Goal: Task Accomplishment & Management: Complete application form

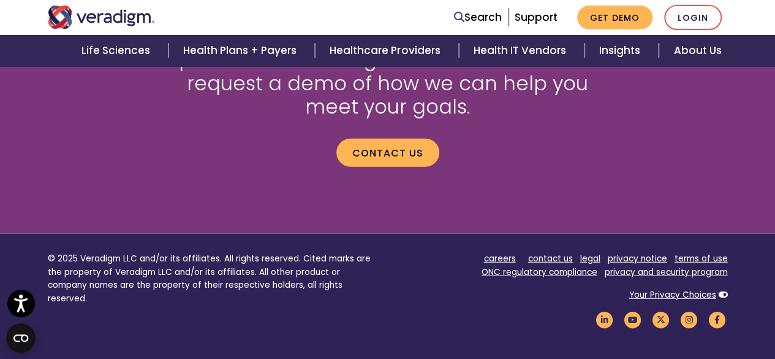
scroll to position [1459, 0]
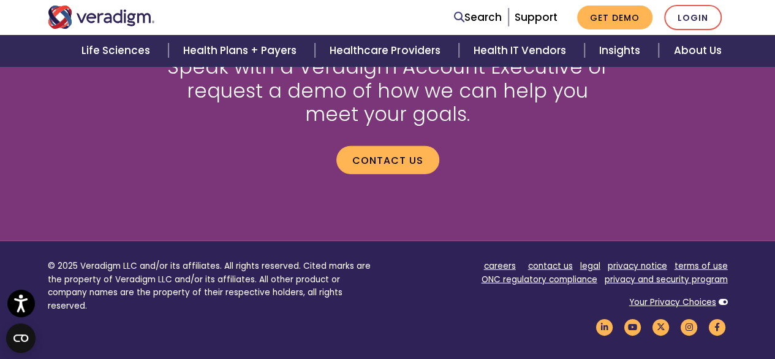
drag, startPoint x: 779, startPoint y: 39, endPoint x: 745, endPoint y: 289, distance: 252.9
click at [516, 265] on link "careers" at bounding box center [500, 266] width 32 height 12
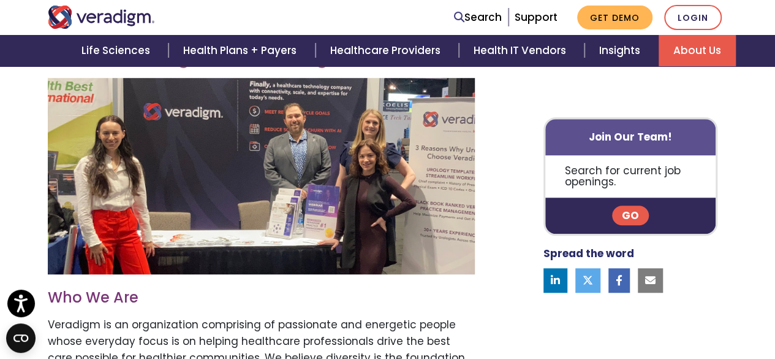
scroll to position [369, 0]
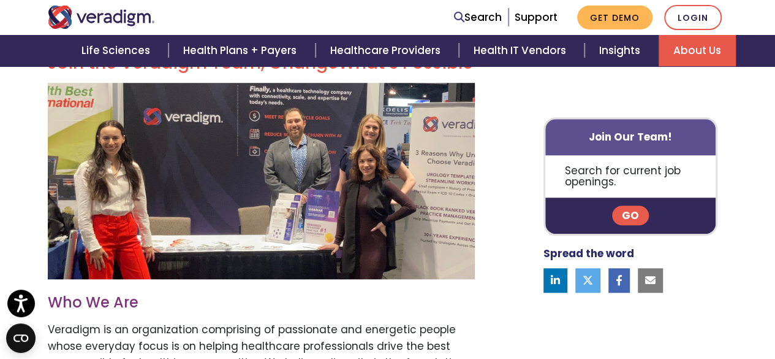
click at [633, 209] on link "Go" at bounding box center [630, 216] width 37 height 20
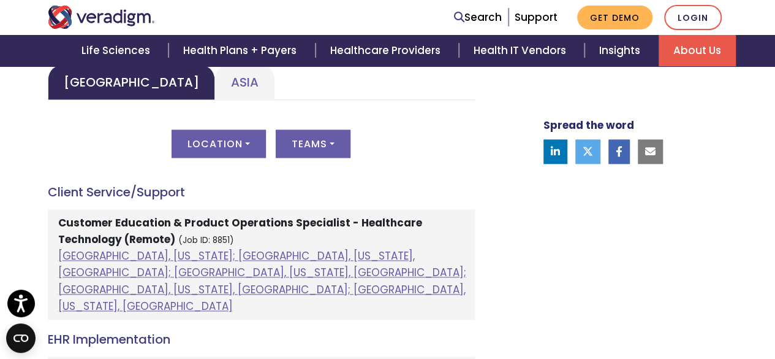
scroll to position [539, 0]
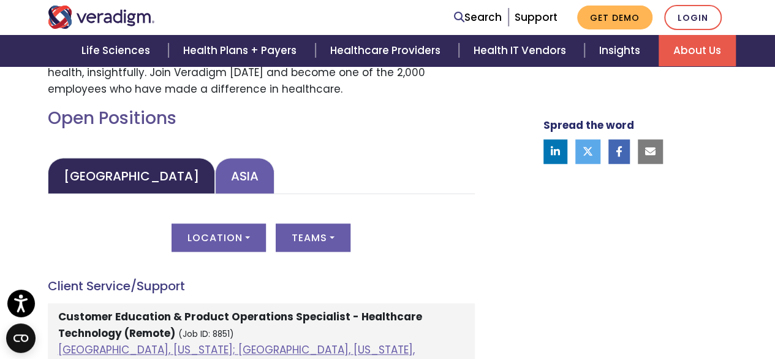
click at [215, 183] on link "Asia" at bounding box center [244, 176] width 59 height 36
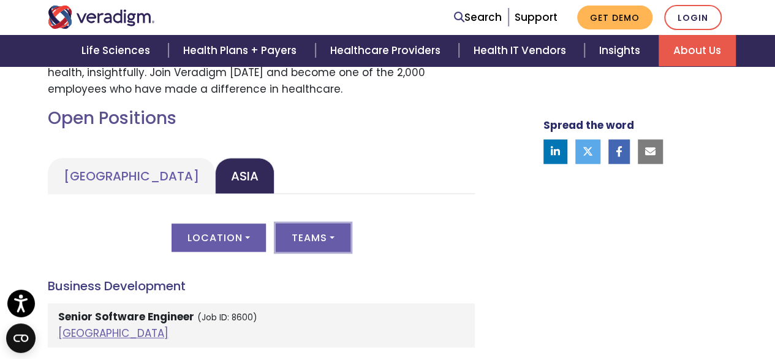
click at [316, 240] on button "Teams" at bounding box center [313, 237] width 75 height 28
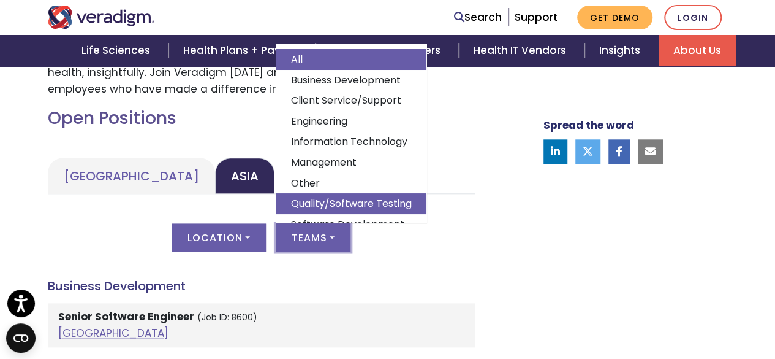
click at [339, 202] on link "Quality/Software Testing" at bounding box center [351, 203] width 150 height 21
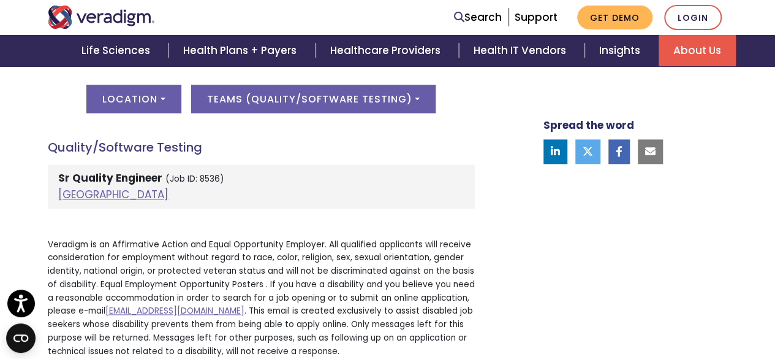
scroll to position [711, 0]
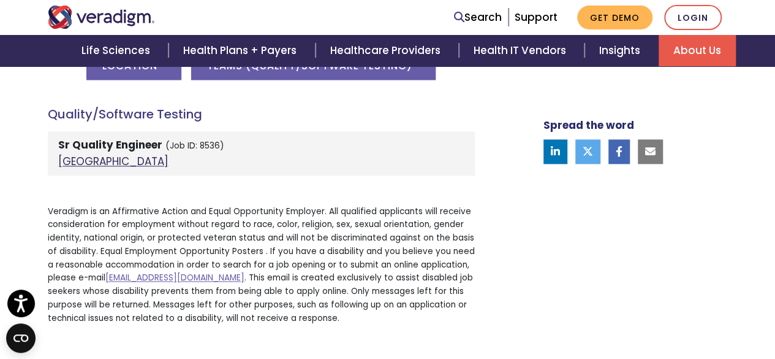
click at [75, 161] on link "[GEOGRAPHIC_DATA]" at bounding box center [113, 161] width 110 height 15
